Goal: Check status: Check status

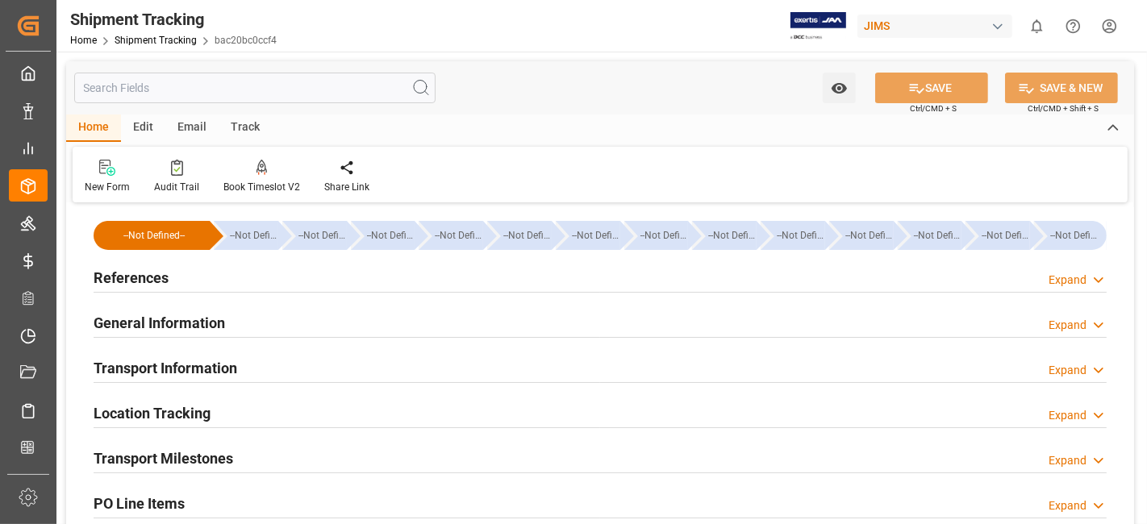
scroll to position [14, 0]
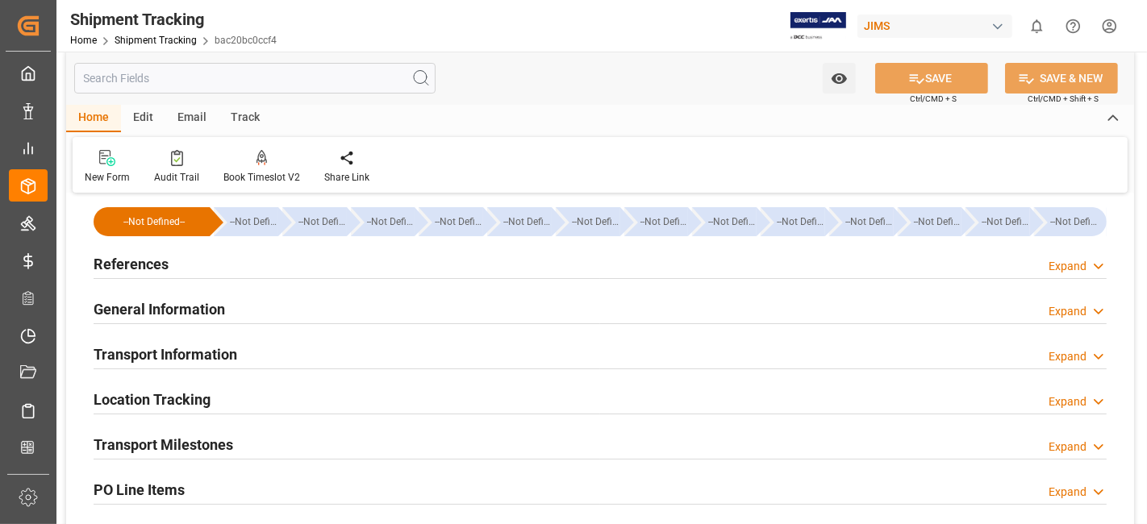
click at [122, 261] on h2 "References" at bounding box center [131, 264] width 75 height 22
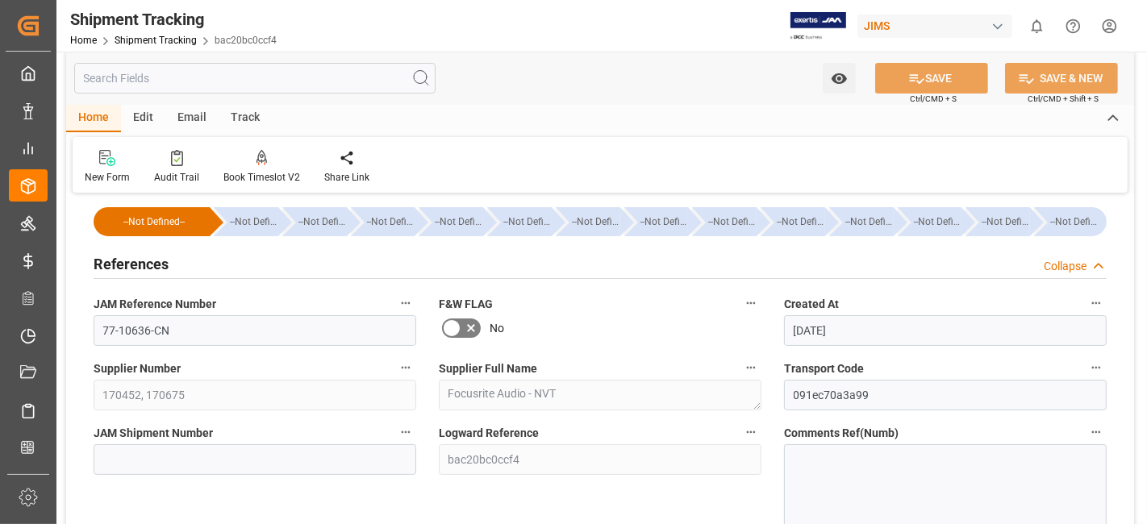
scroll to position [332, 0]
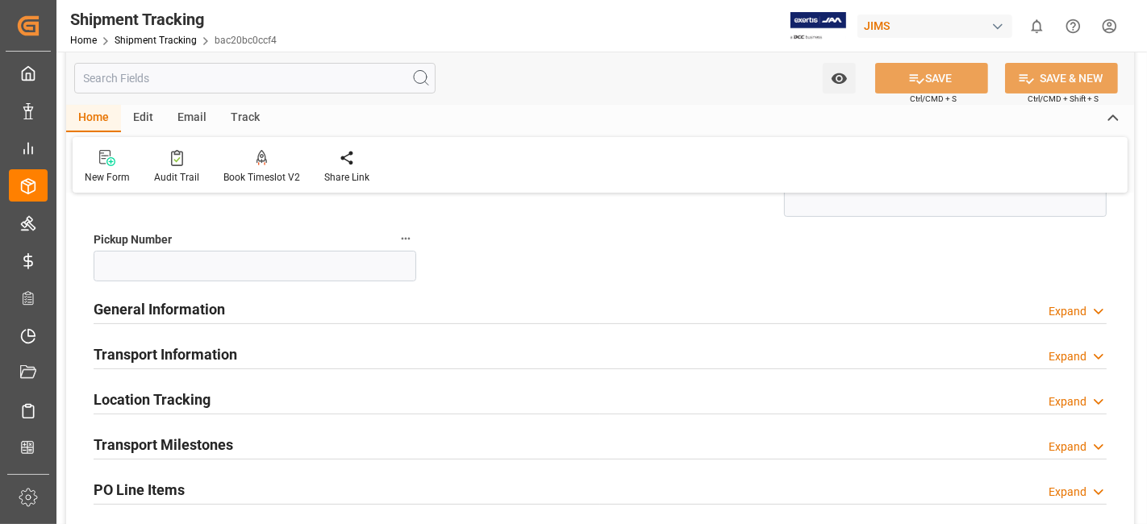
drag, startPoint x: 615, startPoint y: 261, endPoint x: 614, endPoint y: 252, distance: 9.7
click at [615, 253] on div "--Not Defined-- --Not Defined-- --Not Defined-- --Not Defined-- --Not Defined--…" at bounding box center [600, 315] width 1068 height 879
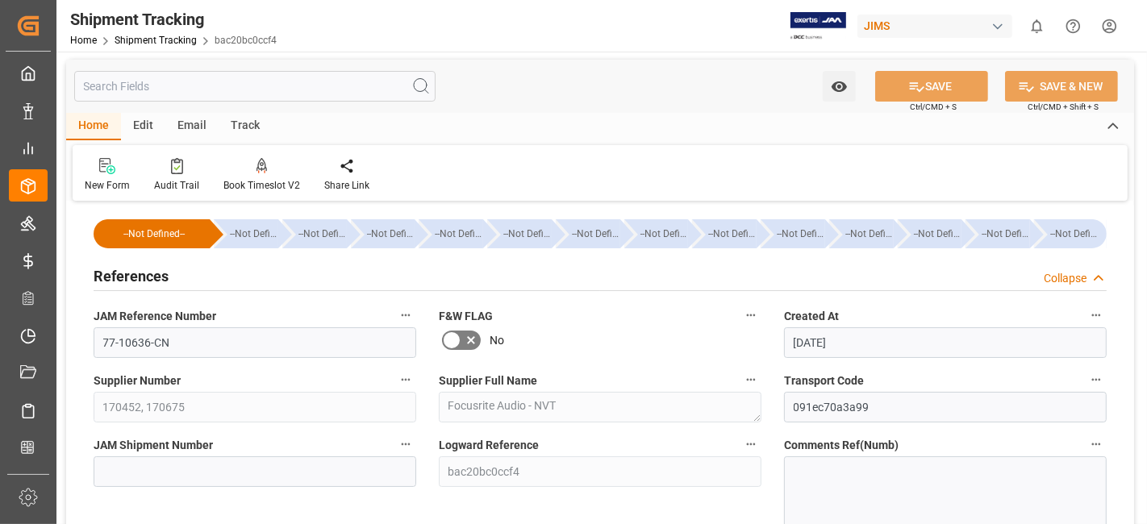
scroll to position [0, 0]
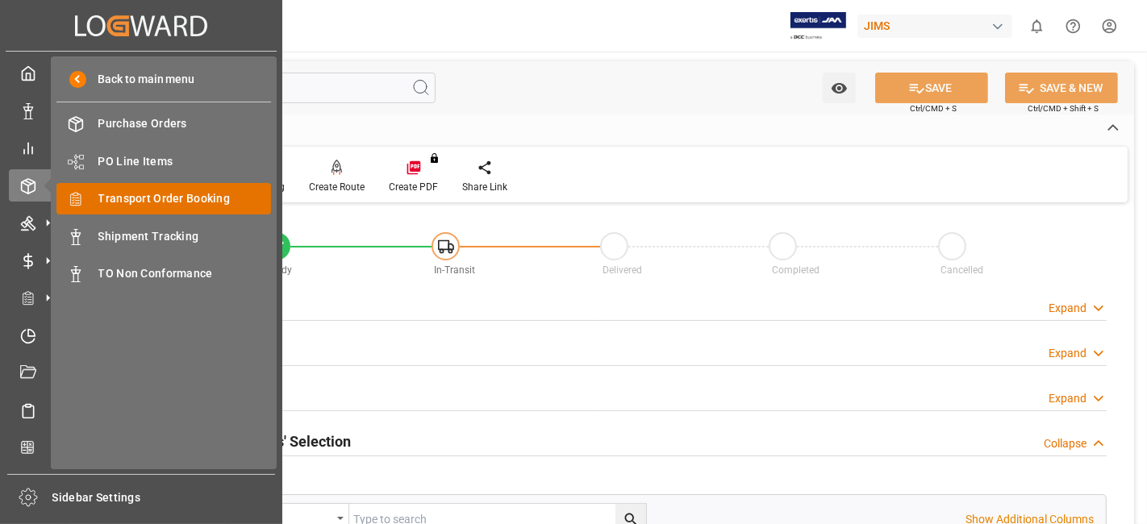
scroll to position [537, 0]
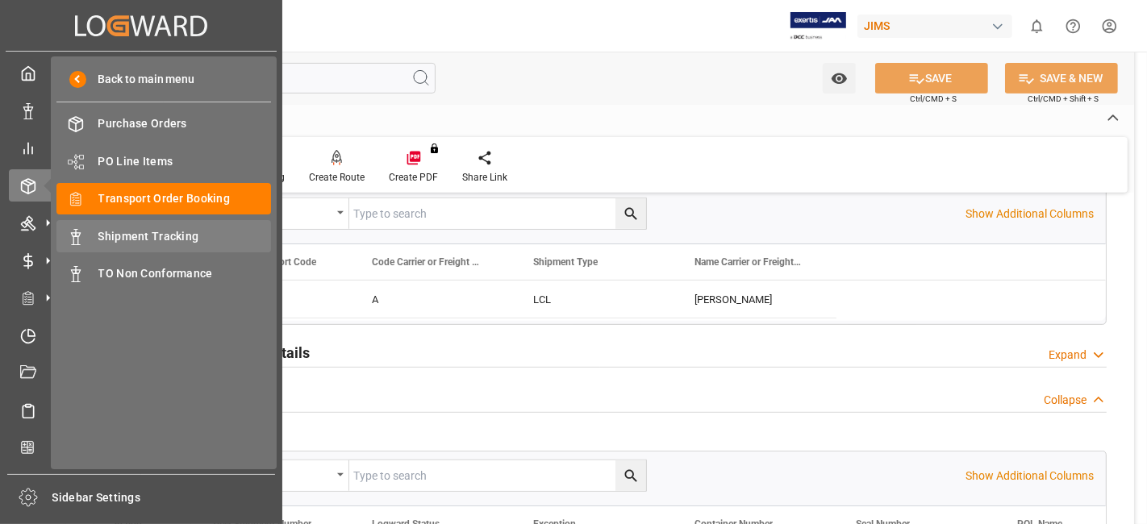
click at [167, 231] on span "Shipment Tracking" at bounding box center [184, 236] width 173 height 17
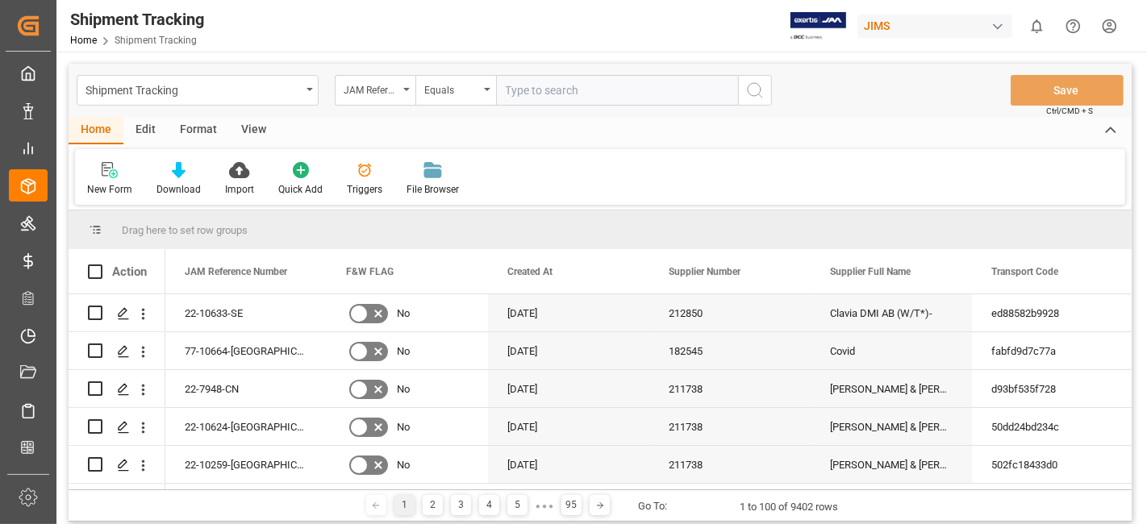
click at [557, 89] on input "text" at bounding box center [617, 90] width 242 height 31
paste input "77-10652-[GEOGRAPHIC_DATA]"
type input "77-10652-[GEOGRAPHIC_DATA]"
click at [745, 86] on icon "search button" at bounding box center [754, 90] width 19 height 19
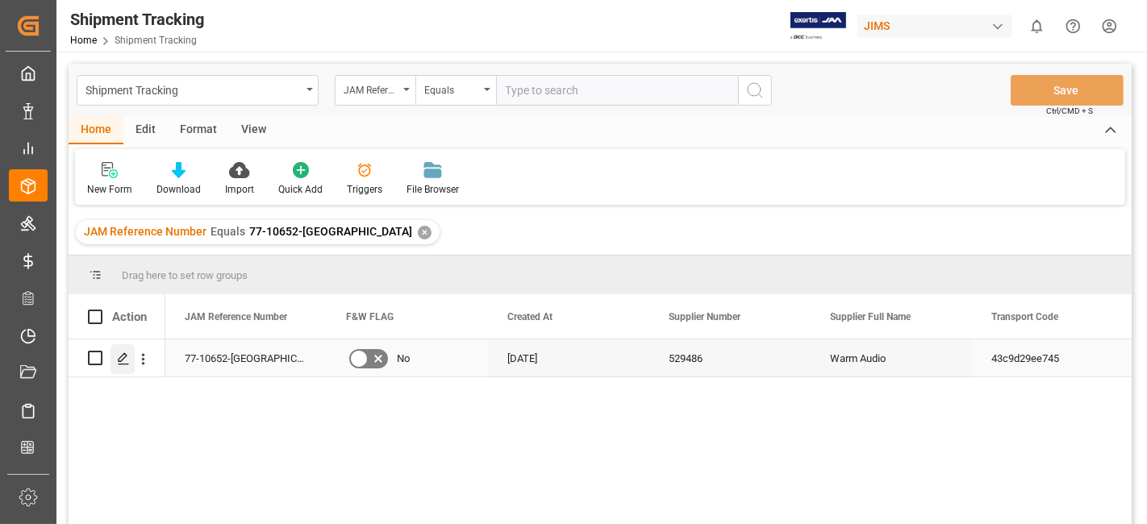
click at [121, 357] on icon "Press SPACE to select this row." at bounding box center [123, 359] width 13 height 13
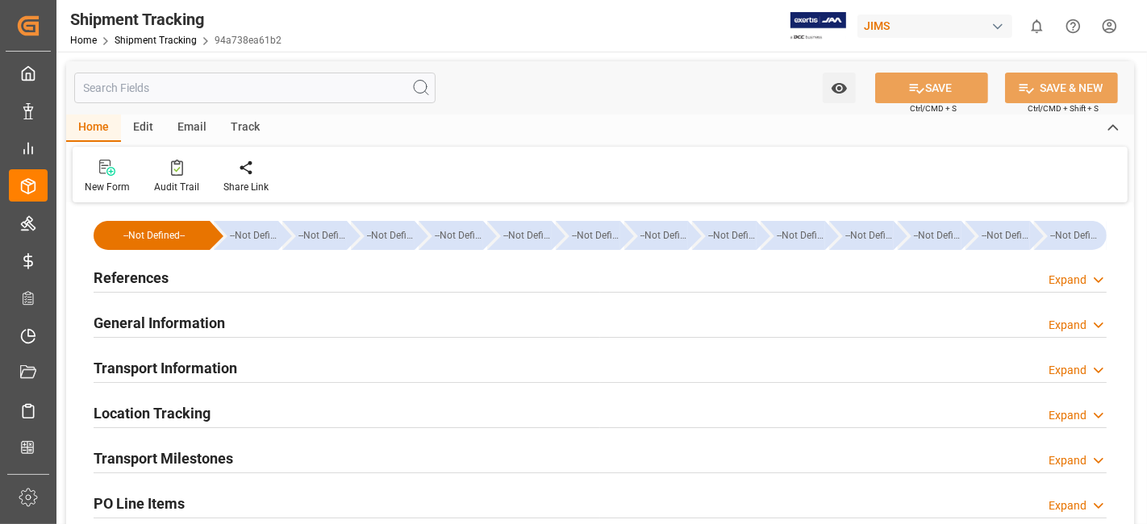
type input "[DATE]"
click at [131, 275] on h2 "References" at bounding box center [131, 278] width 75 height 22
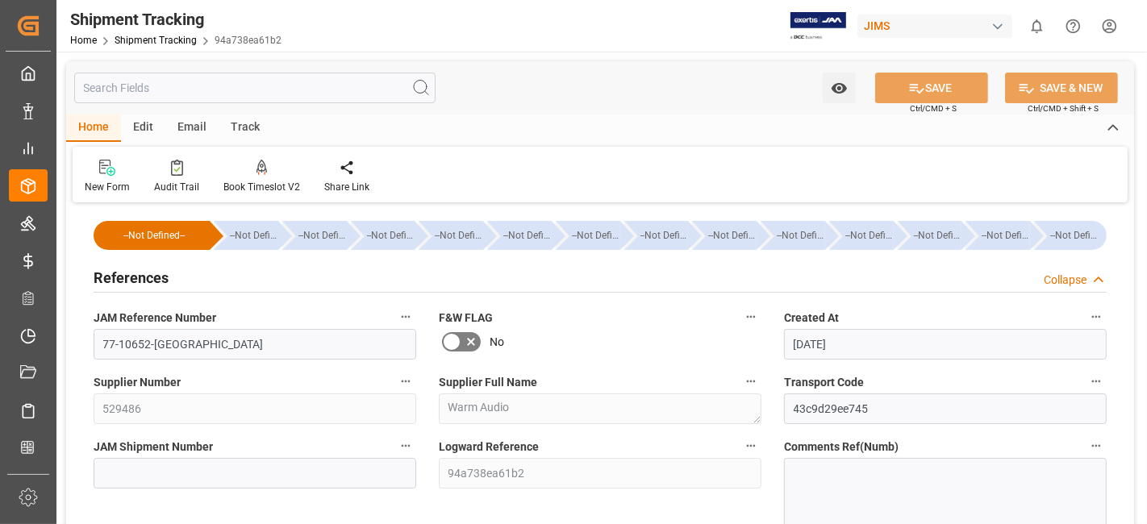
scroll to position [90, 0]
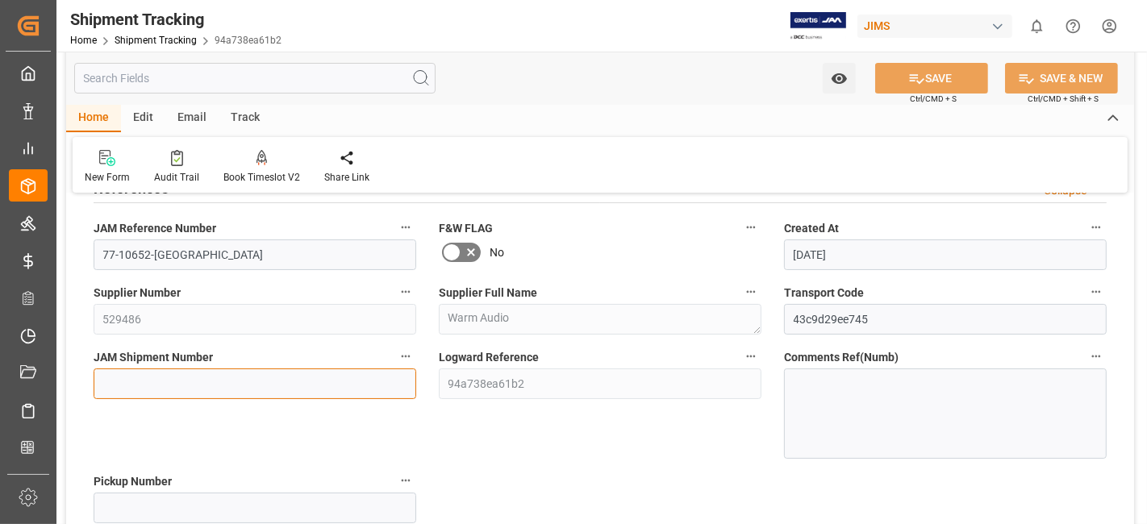
click at [200, 385] on input at bounding box center [255, 384] width 323 height 31
paste input "72642"
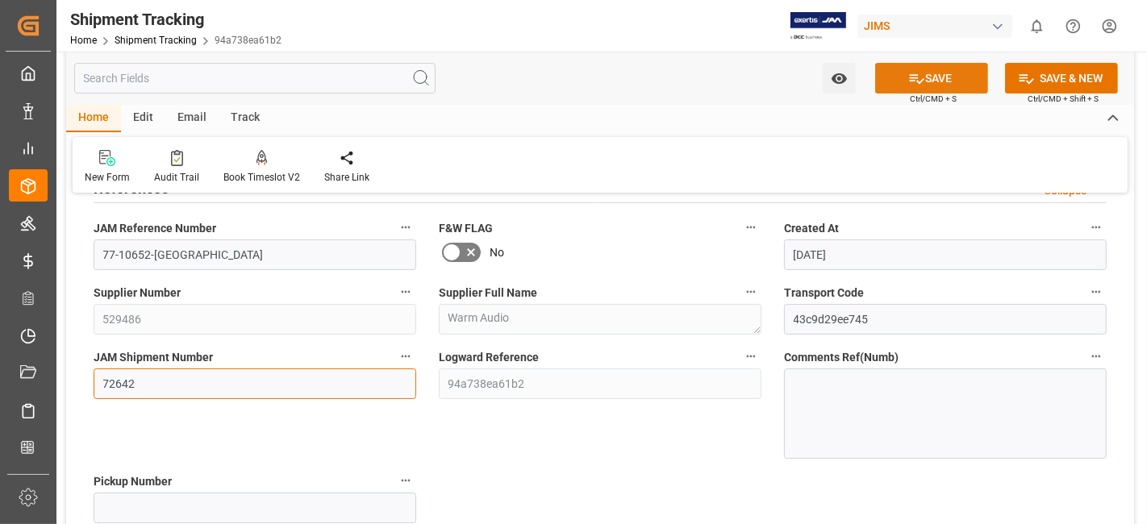
type input "72642"
click at [889, 79] on button "SAVE" at bounding box center [931, 78] width 113 height 31
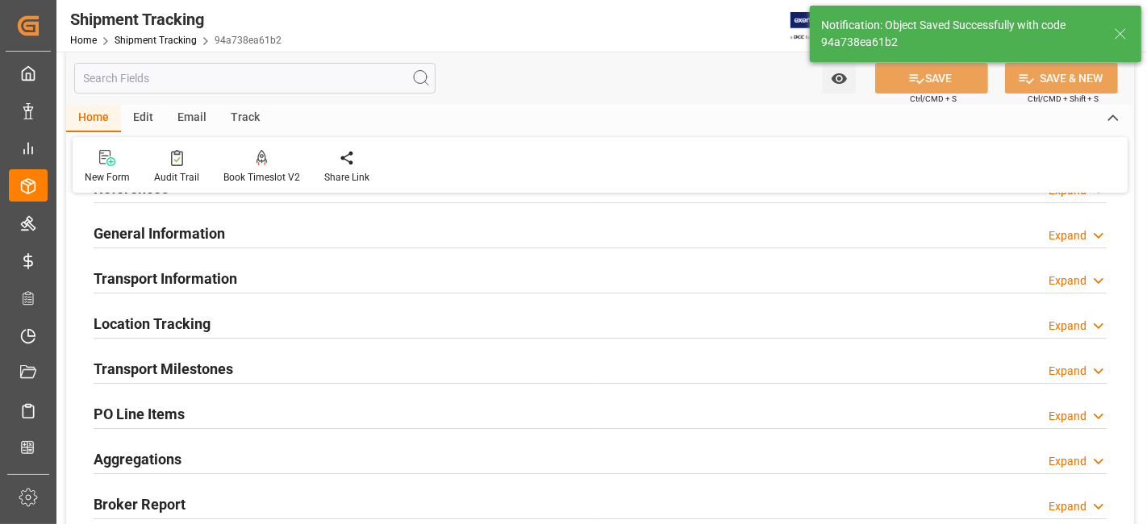
click at [217, 230] on h2 "General Information" at bounding box center [159, 234] width 131 height 22
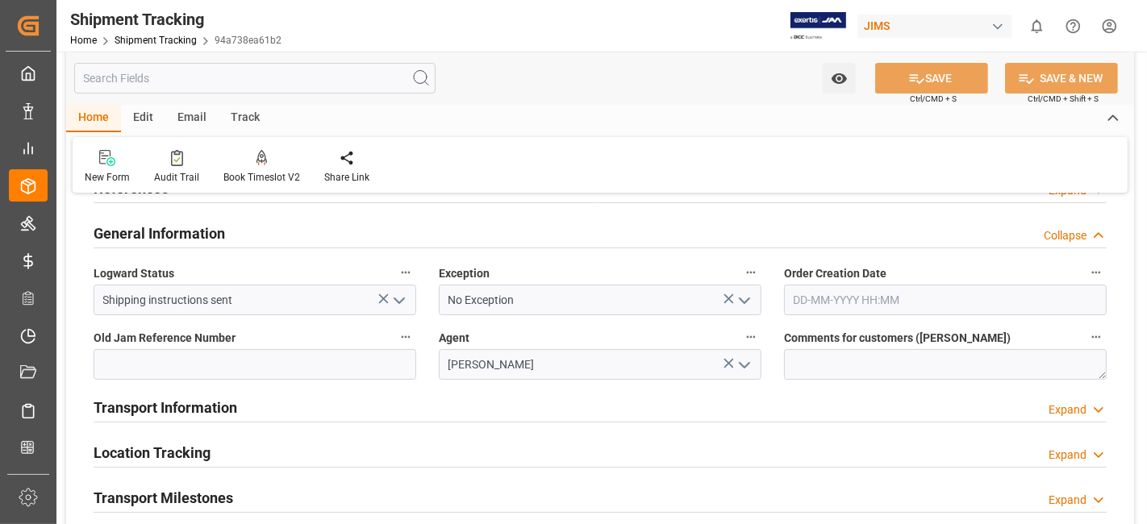
click at [225, 223] on div "General Information Collapse" at bounding box center [600, 232] width 1013 height 31
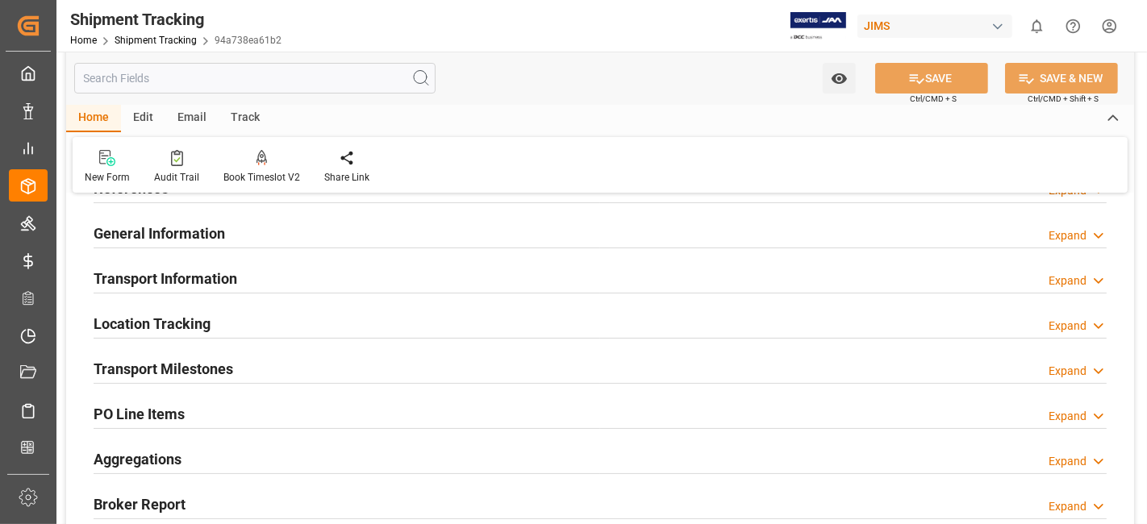
click at [237, 278] on div "Transport Information Expand" at bounding box center [600, 277] width 1013 height 31
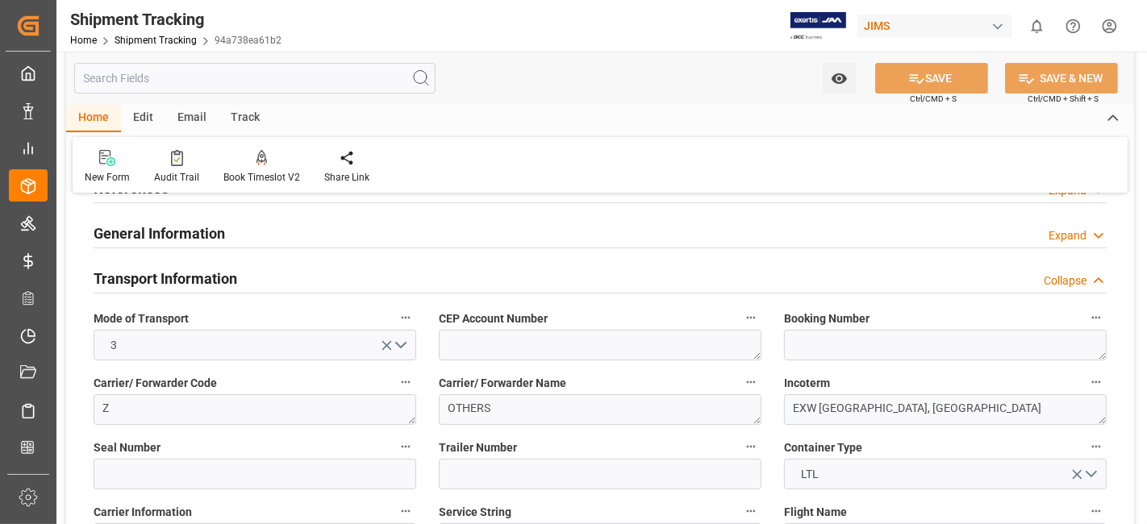
scroll to position [0, 0]
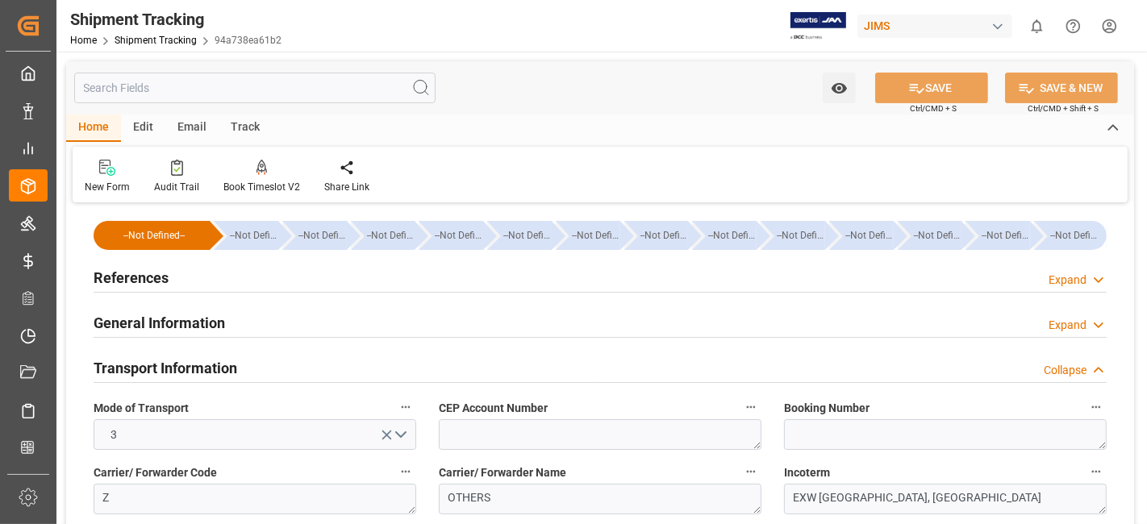
click at [244, 366] on div "Transport Information Collapse" at bounding box center [600, 367] width 1013 height 31
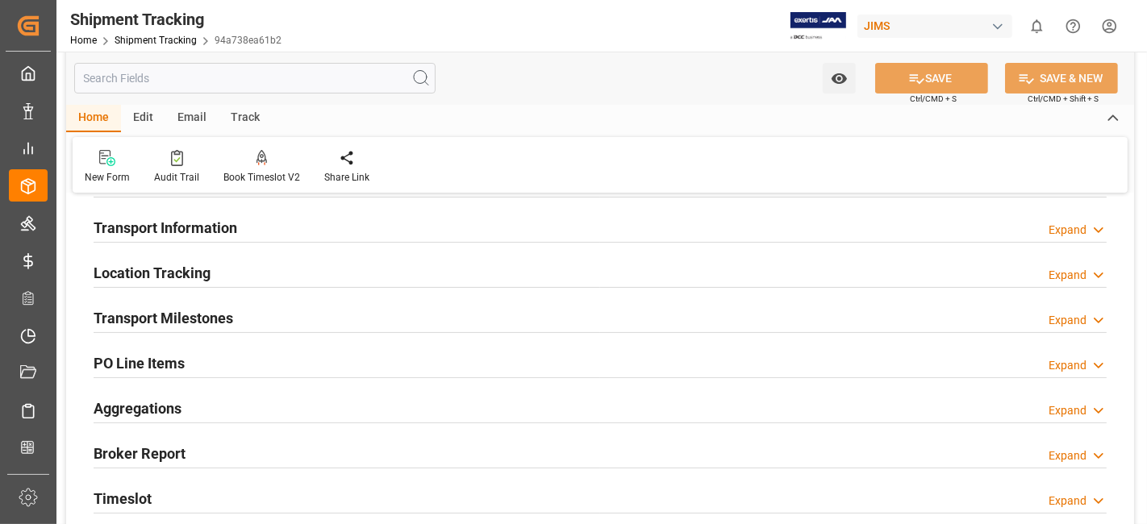
scroll to position [143, 0]
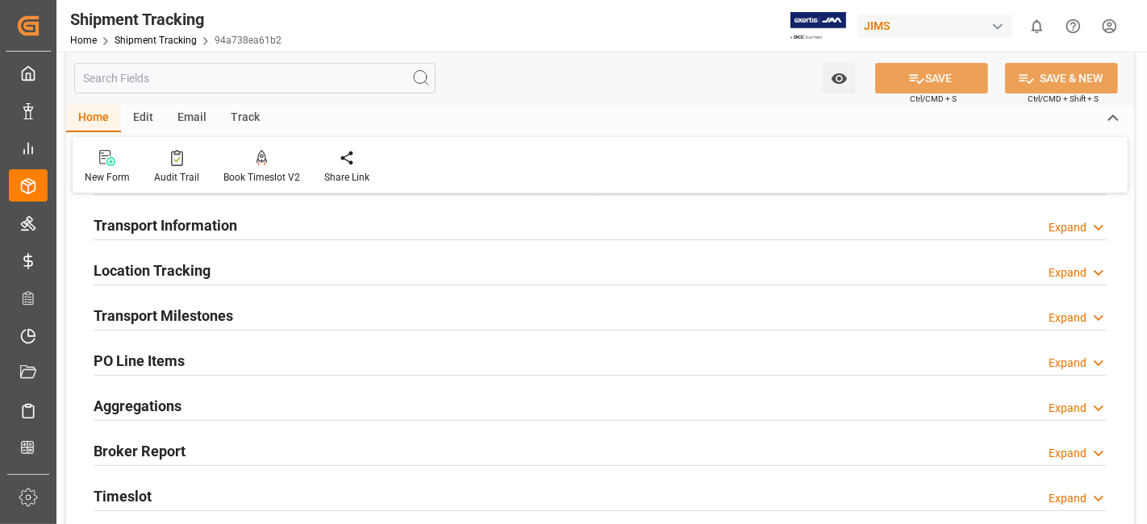
click at [241, 308] on div "Transport Milestones Expand" at bounding box center [600, 314] width 1013 height 31
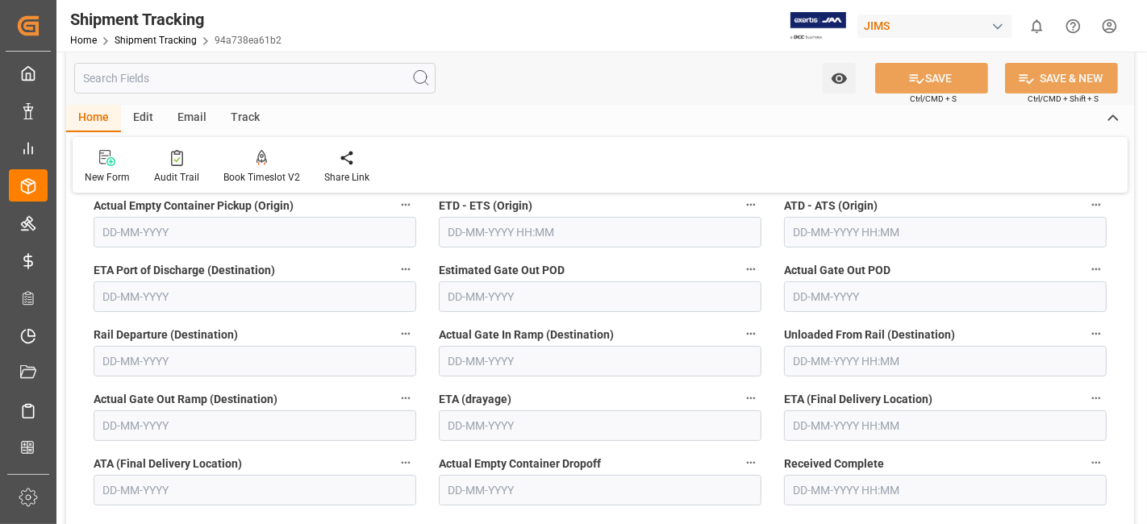
scroll to position [358, 0]
click at [475, 424] on input "text" at bounding box center [600, 425] width 323 height 31
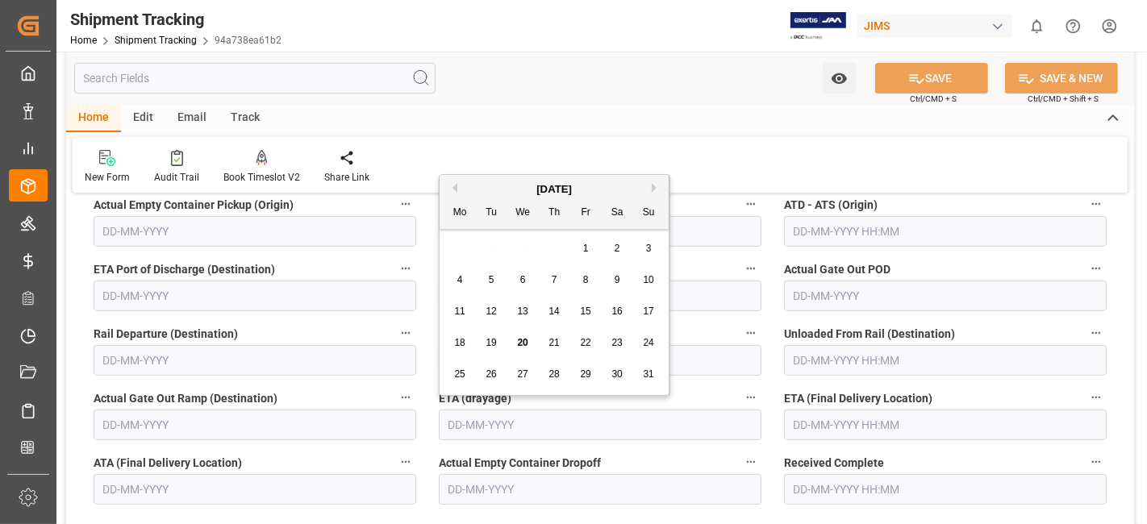
click at [586, 378] on span "29" at bounding box center [585, 374] width 10 height 11
type input "[DATE]"
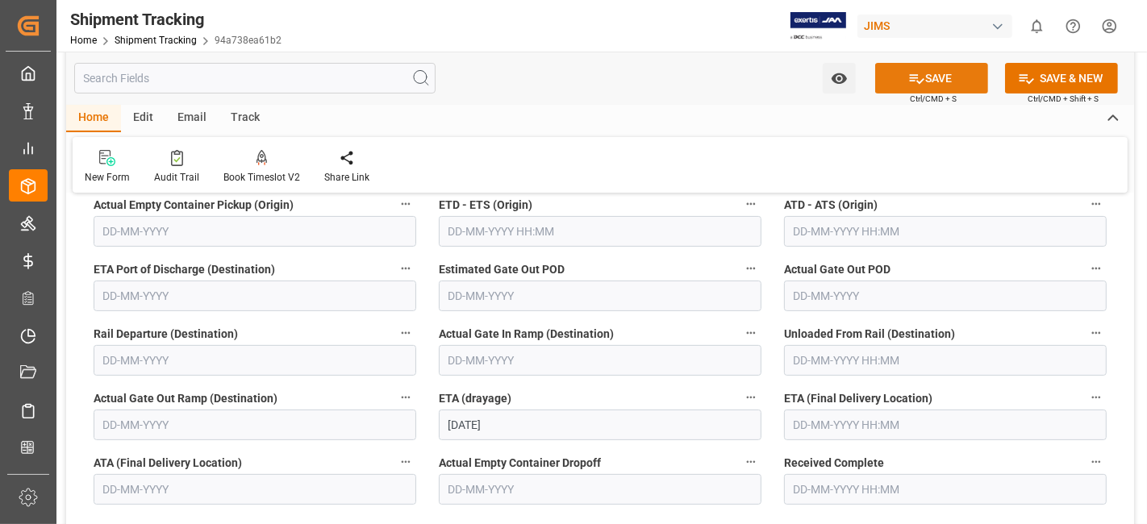
click at [899, 86] on button "SAVE" at bounding box center [931, 78] width 113 height 31
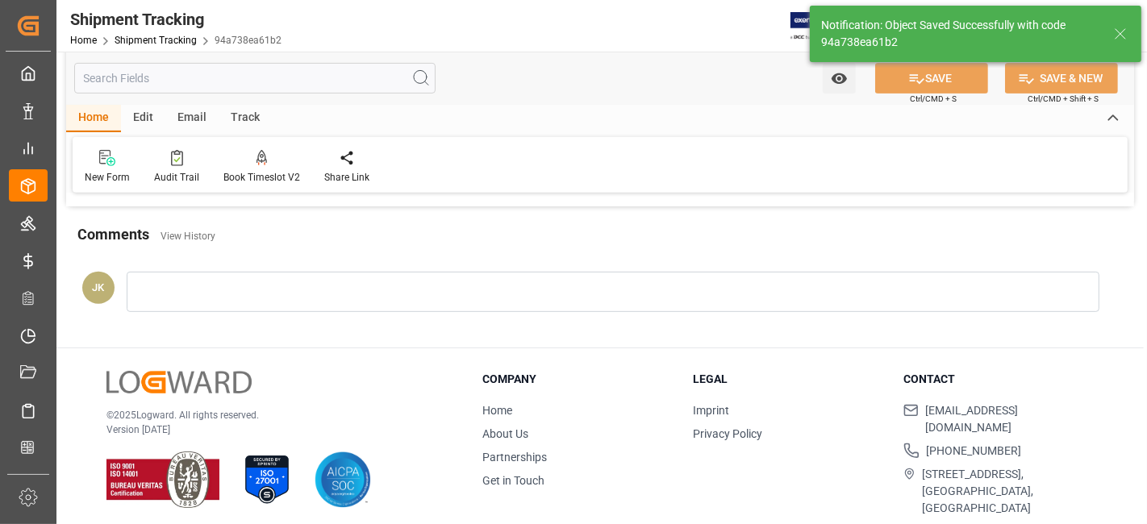
scroll to position [565, 0]
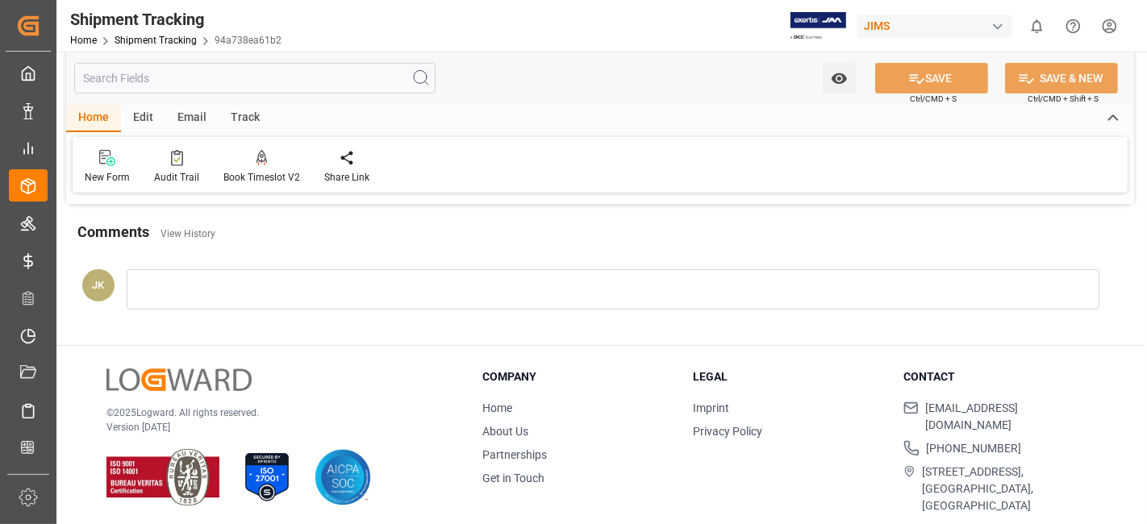
click at [375, 369] on div "© 2025 Logward. All rights reserved. Version [DATE]" at bounding box center [274, 438] width 336 height 138
